Goal: Task Accomplishment & Management: Use online tool/utility

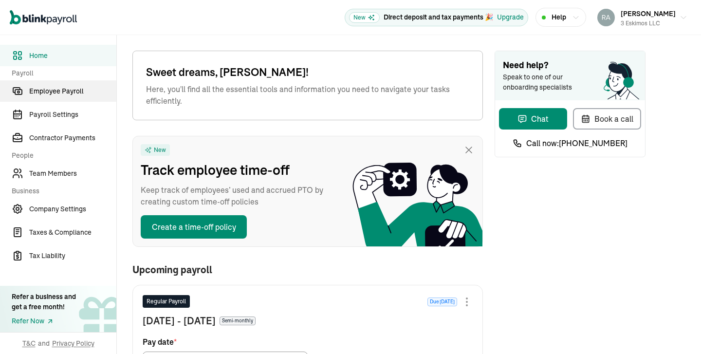
click at [75, 90] on span "Employee Payroll" at bounding box center [72, 91] width 87 height 10
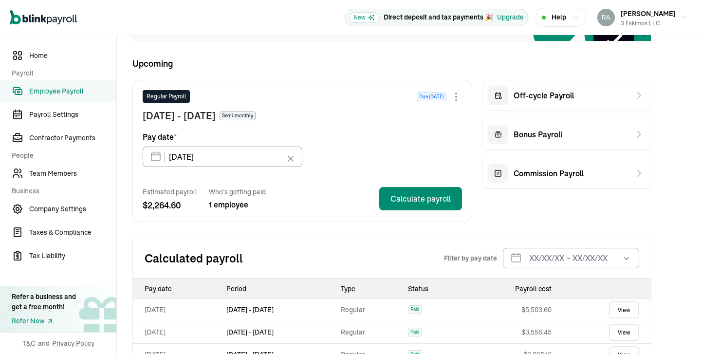
scroll to position [158, 0]
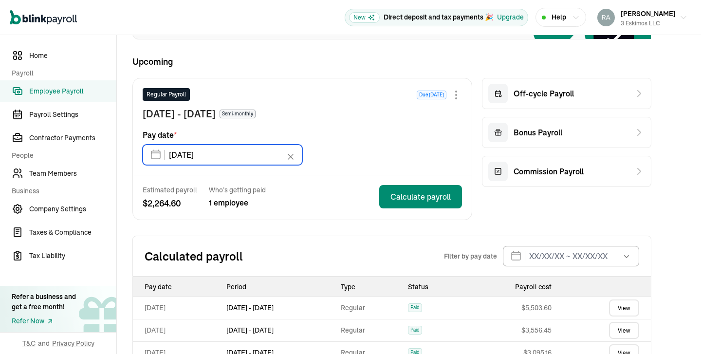
click at [255, 156] on input "[DATE]" at bounding box center [223, 155] width 160 height 20
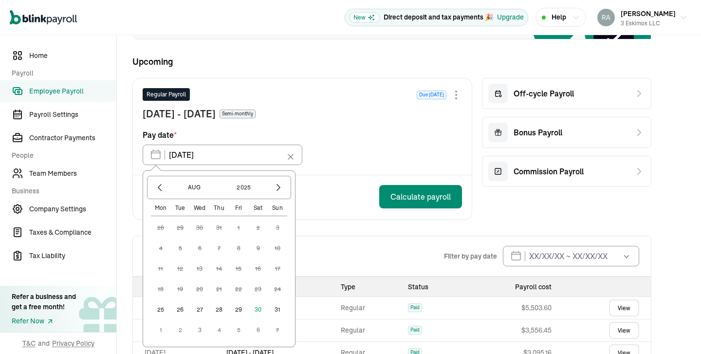
click at [160, 330] on button "1" at bounding box center [160, 329] width 19 height 19
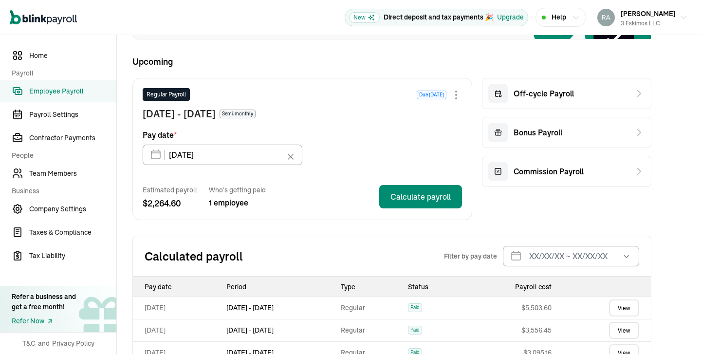
click at [335, 216] on div "Estimated payroll $ 2,264.60 Who’s getting paid 1 employee Calculate payroll" at bounding box center [302, 197] width 339 height 44
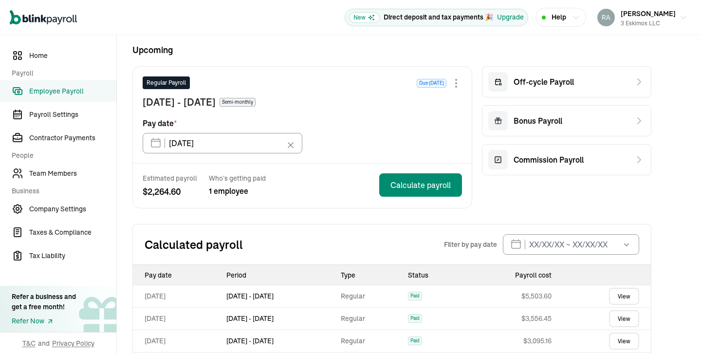
scroll to position [170, 0]
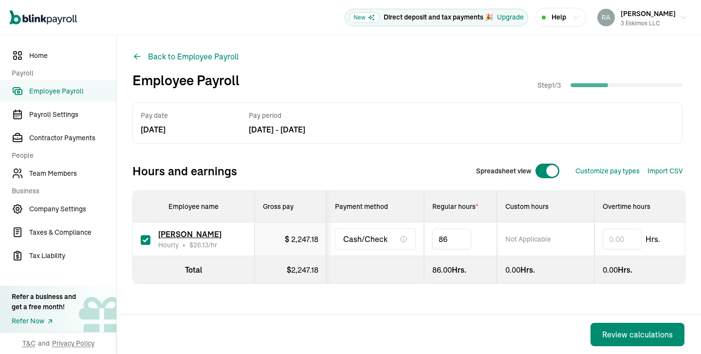
type input "8"
type input "51.34"
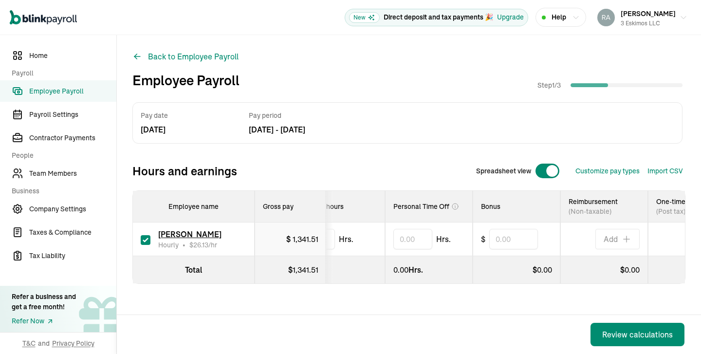
scroll to position [0, 307]
click at [530, 248] on input "text" at bounding box center [513, 239] width 49 height 20
type input "100.00"
click at [616, 338] on div "Review calculations" at bounding box center [637, 335] width 71 height 12
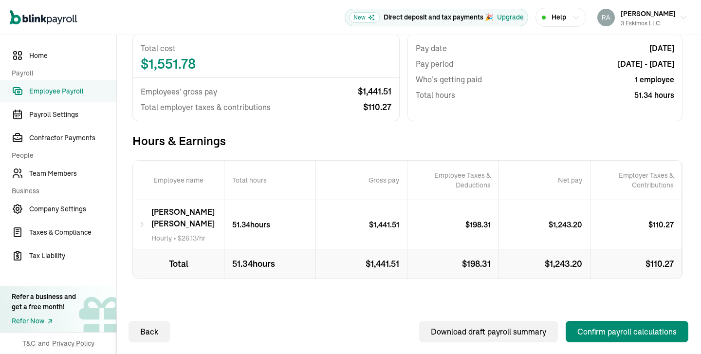
scroll to position [93, 0]
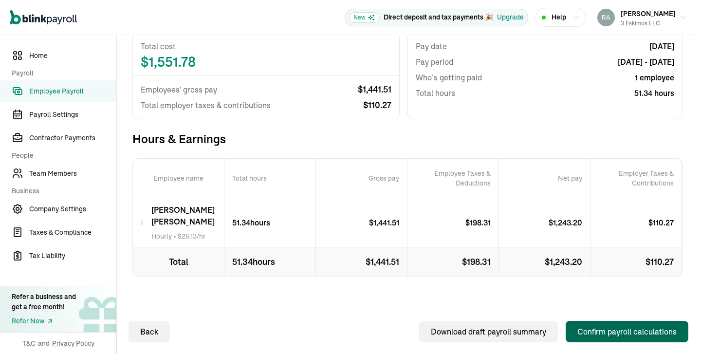
click at [612, 330] on div "Confirm payroll calculations" at bounding box center [626, 332] width 99 height 12
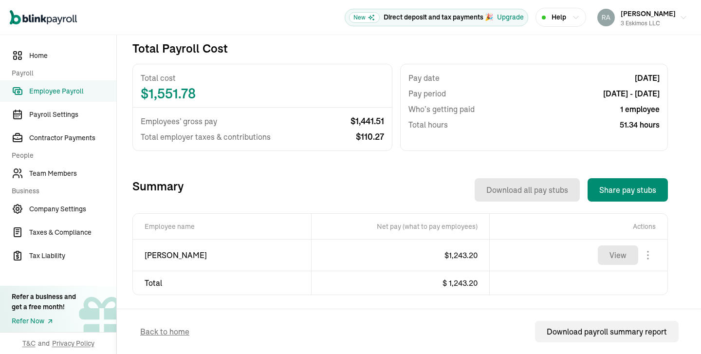
scroll to position [204, 0]
